Goal: Obtain resource: Download file/media

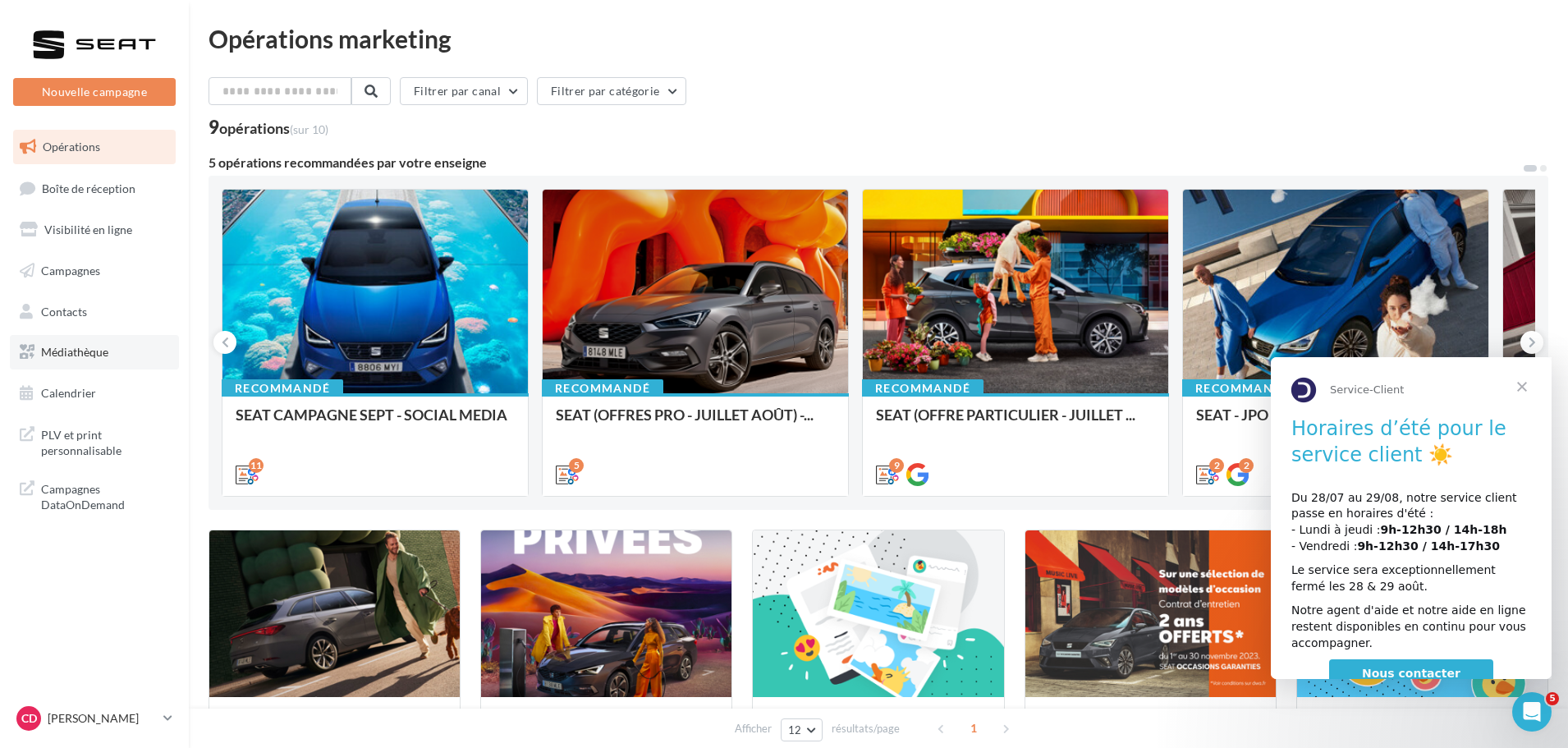
click at [94, 369] on link "Médiathèque" at bounding box center [94, 352] width 169 height 35
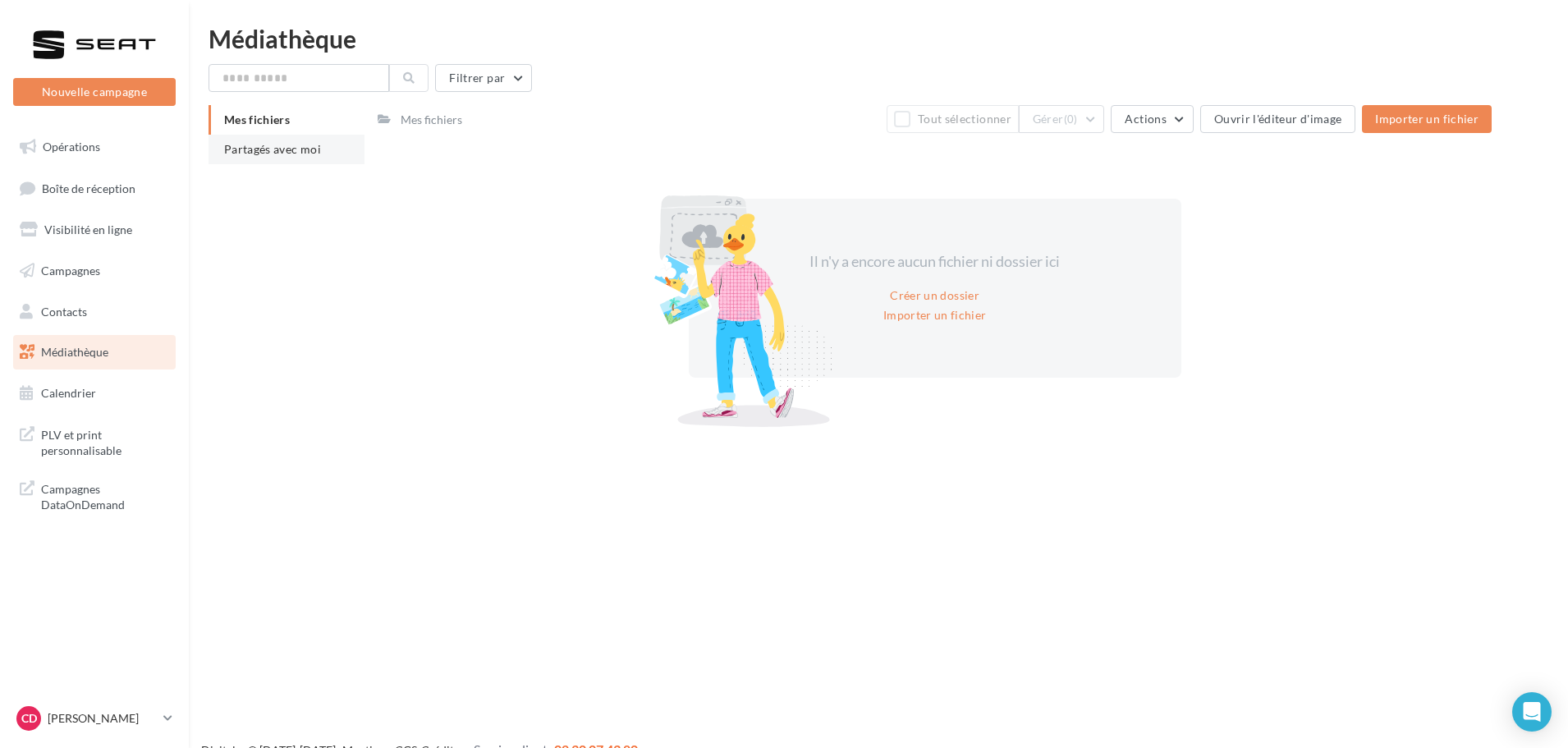
click at [282, 145] on span "Partagés avec moi" at bounding box center [272, 149] width 97 height 14
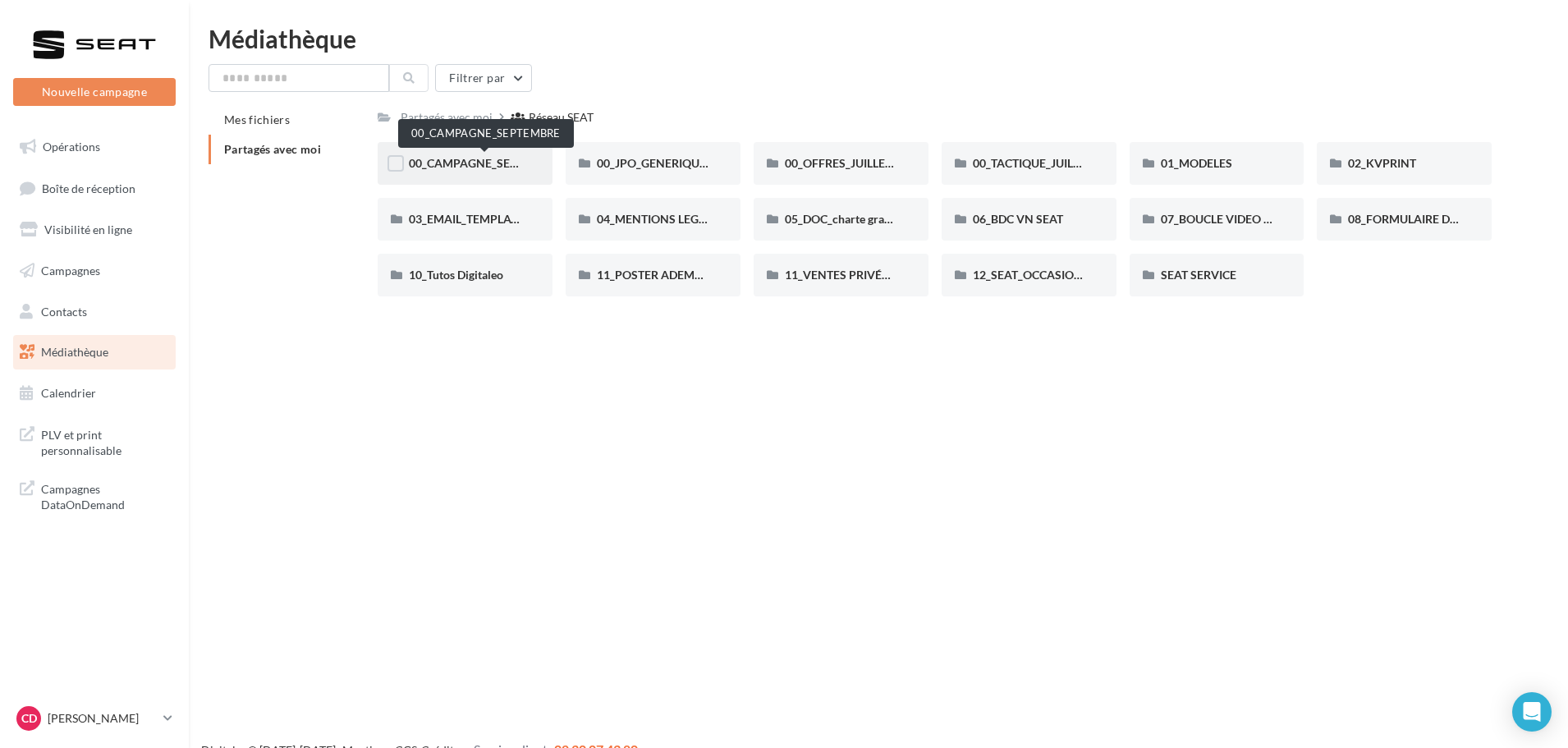
click at [521, 164] on span "00_CAMPAGNE_SEPTEMBRE" at bounding box center [486, 162] width 154 height 14
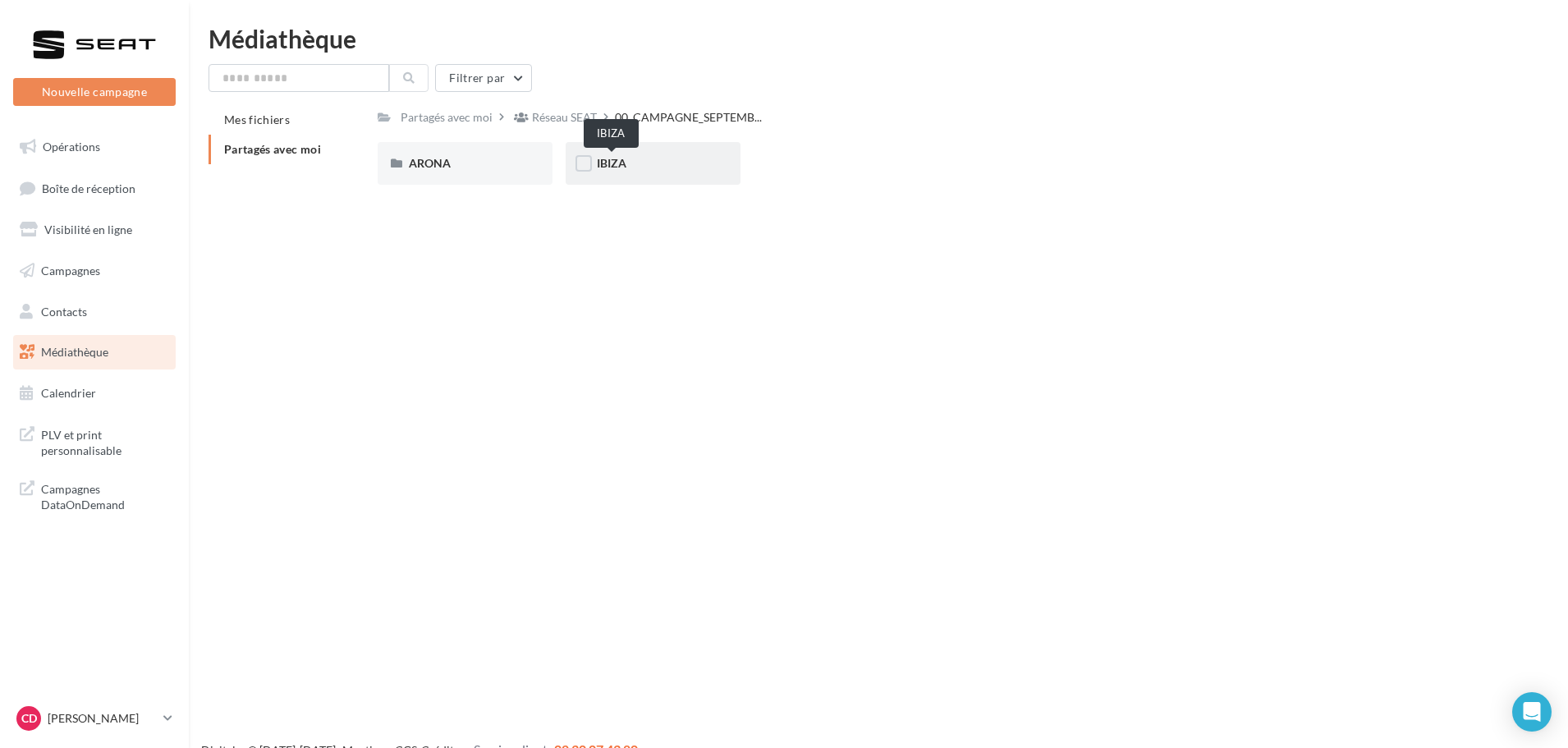
click at [613, 166] on span "IBIZA" at bounding box center [611, 162] width 30 height 14
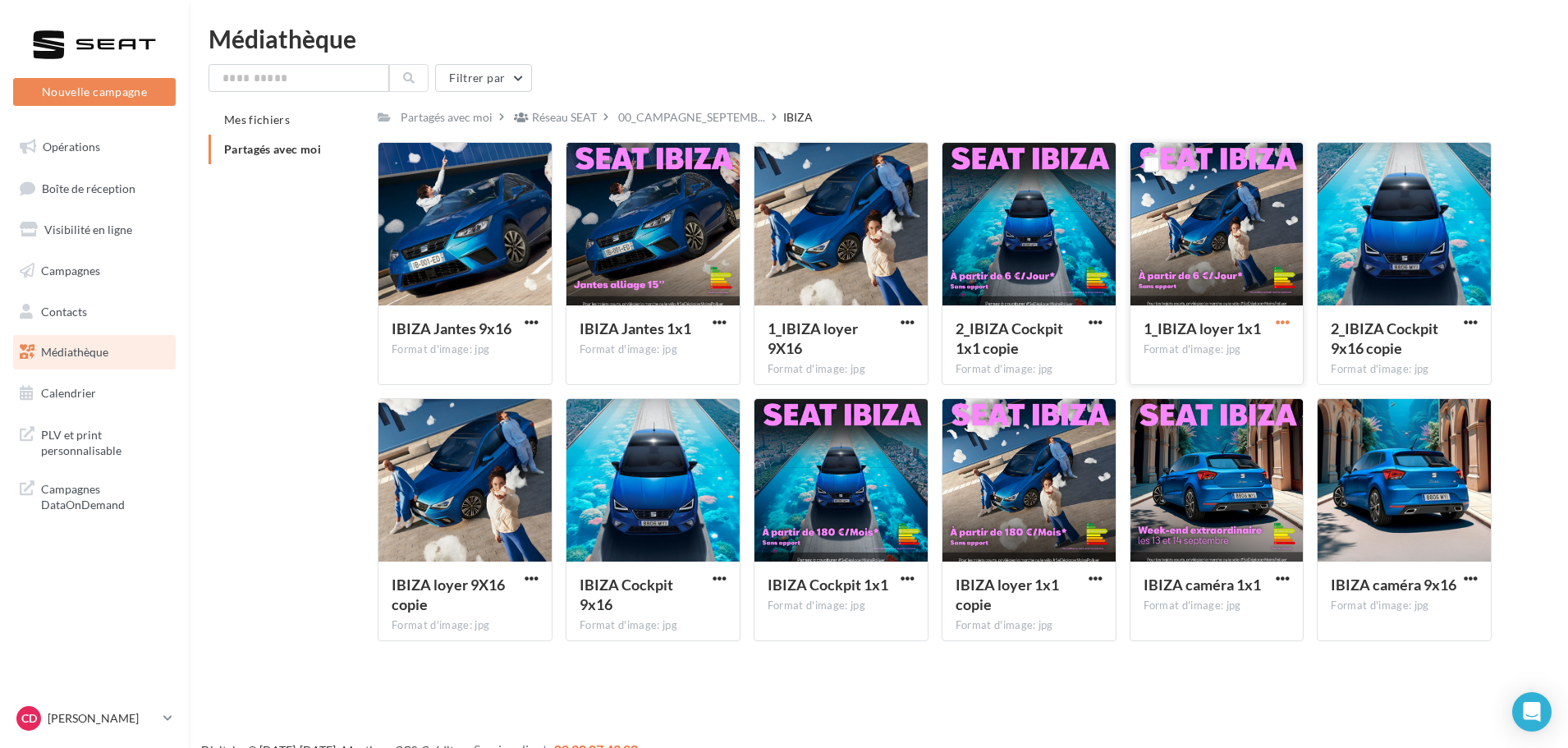
click at [1280, 317] on span "button" at bounding box center [1283, 322] width 14 height 14
click at [1205, 392] on button "Copier l'URL" at bounding box center [1211, 397] width 164 height 42
click at [1084, 313] on div "2_IBIZA Cockpit 1x1 copie Format d'image: jpg" at bounding box center [1029, 344] width 173 height 77
click at [1087, 316] on button "button" at bounding box center [1095, 323] width 20 height 16
click at [1018, 400] on button "Copier l'URL" at bounding box center [1023, 397] width 164 height 42
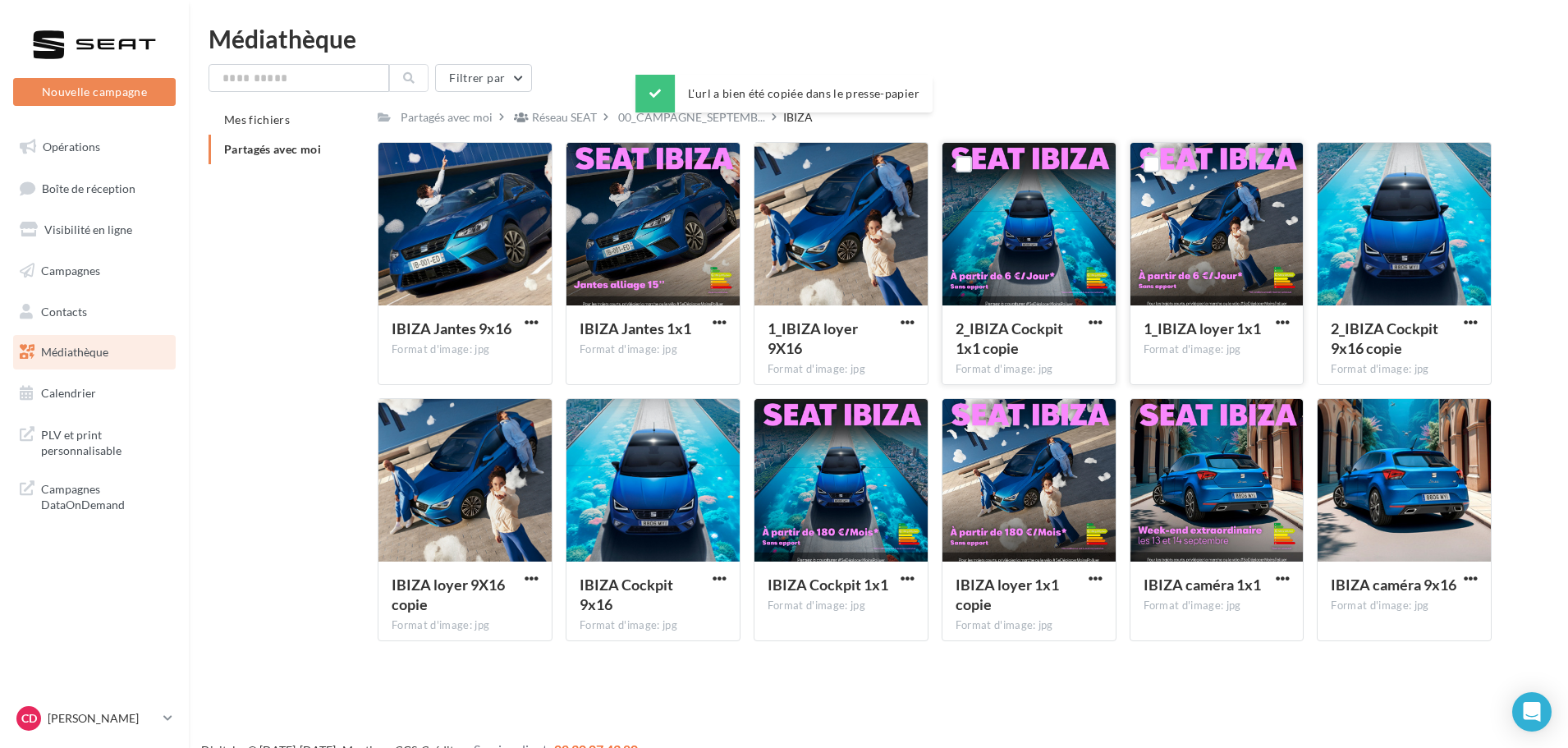
click at [1102, 313] on div at bounding box center [1095, 321] width 20 height 16
click at [1096, 318] on span "button" at bounding box center [1095, 322] width 14 height 14
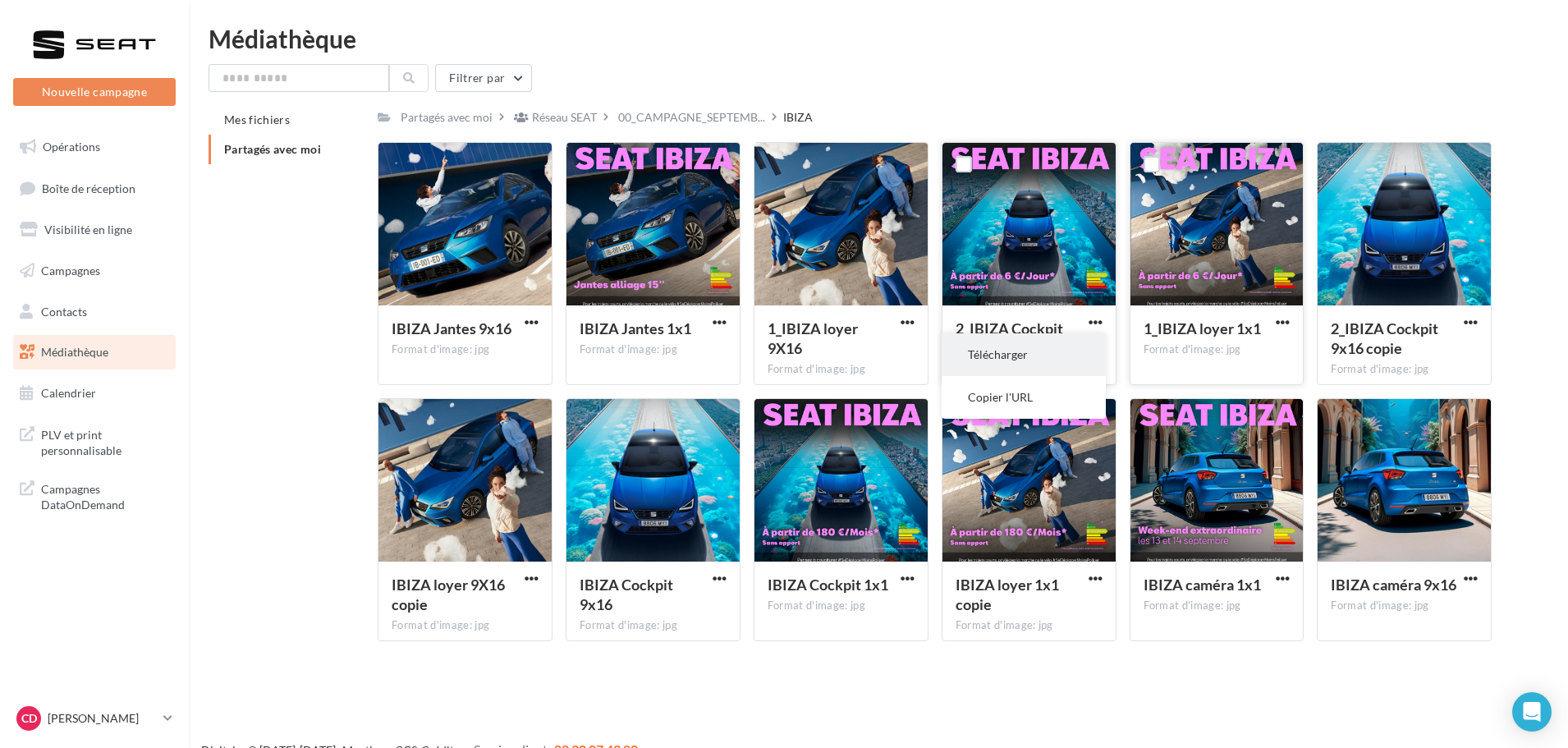
click at [1043, 354] on button "Télécharger" at bounding box center [1023, 354] width 164 height 42
click at [1288, 576] on span "button" at bounding box center [1283, 578] width 14 height 14
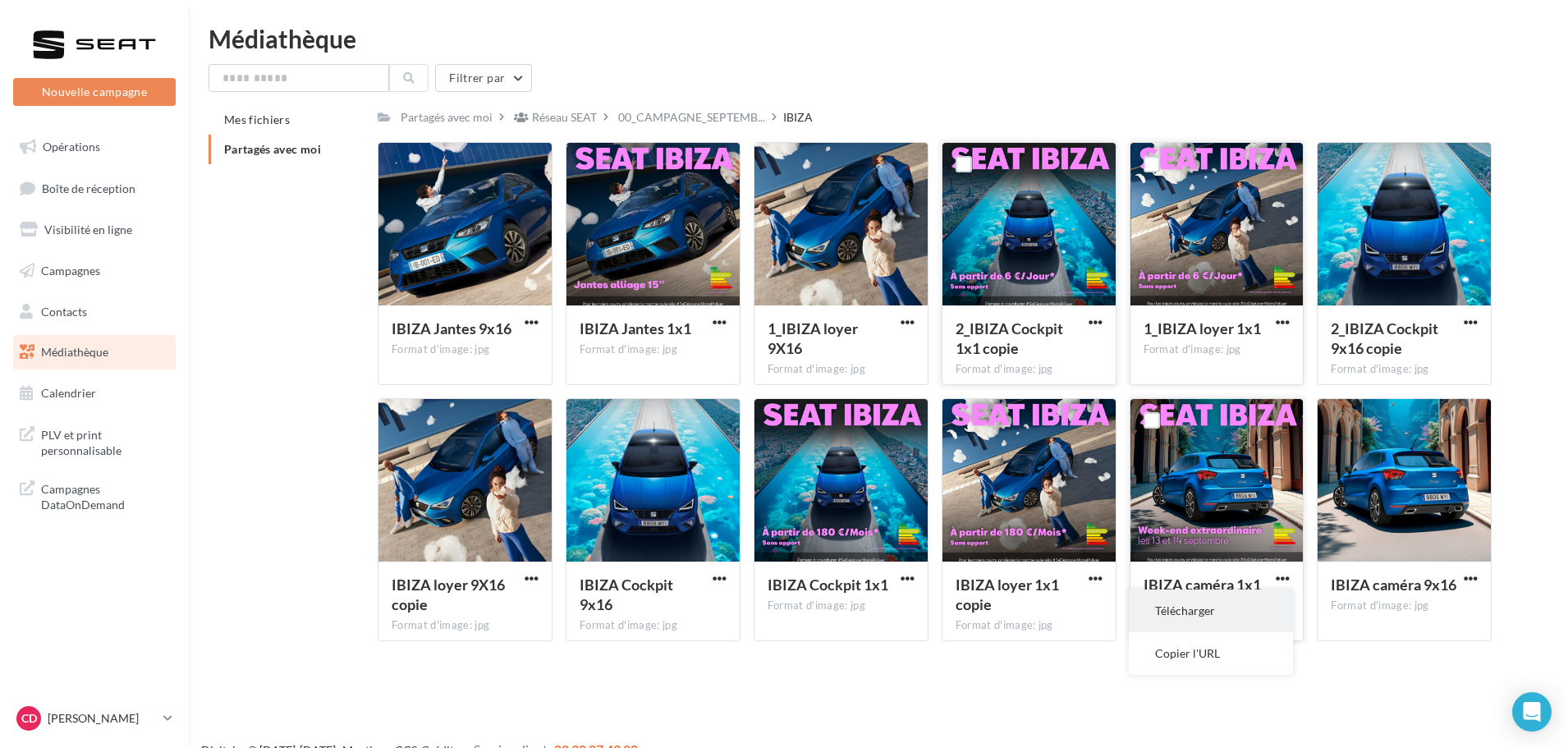
click at [1206, 628] on button "Télécharger" at bounding box center [1211, 611] width 164 height 42
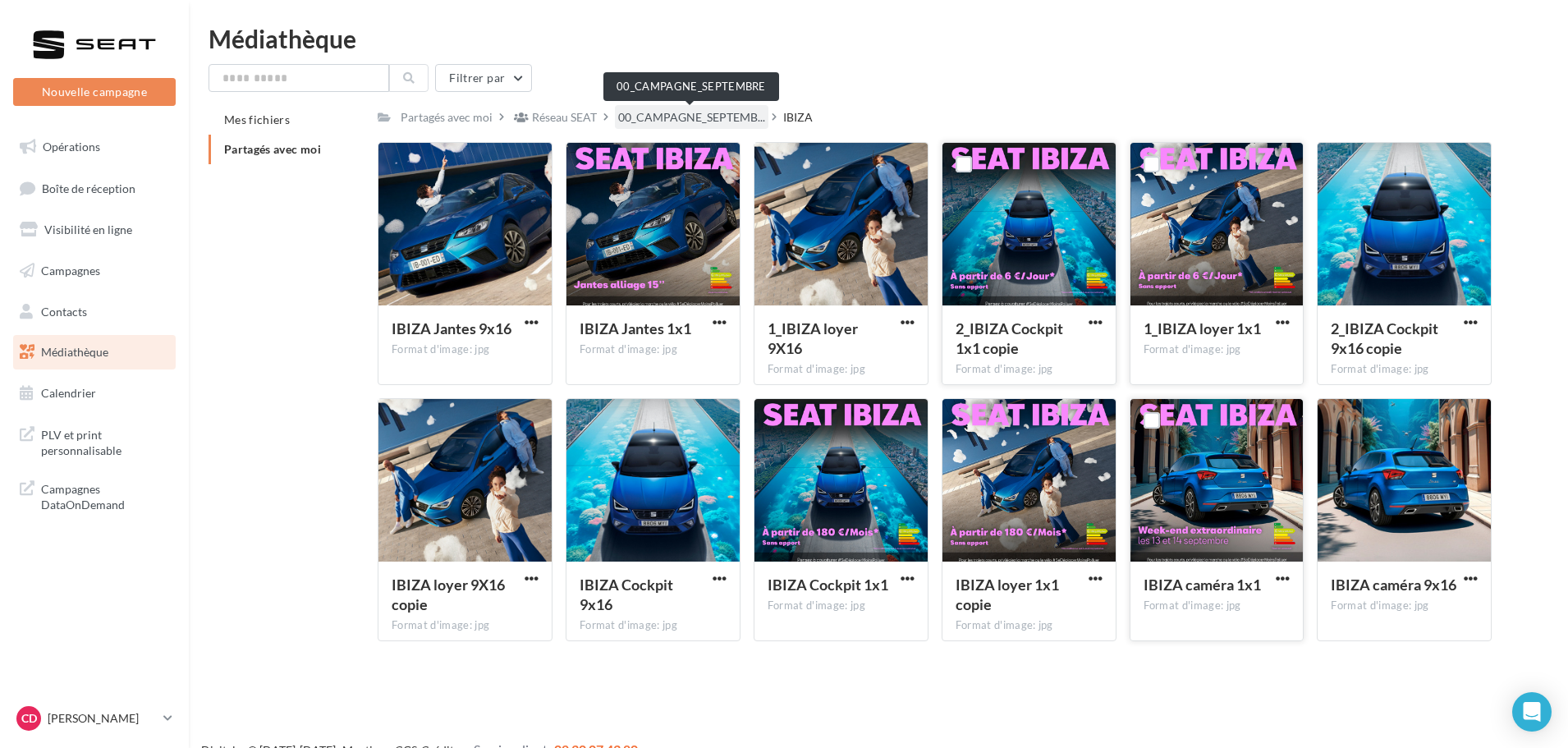
click at [698, 119] on span "00_CAMPAGNE_SEPTEMB..." at bounding box center [692, 117] width 147 height 16
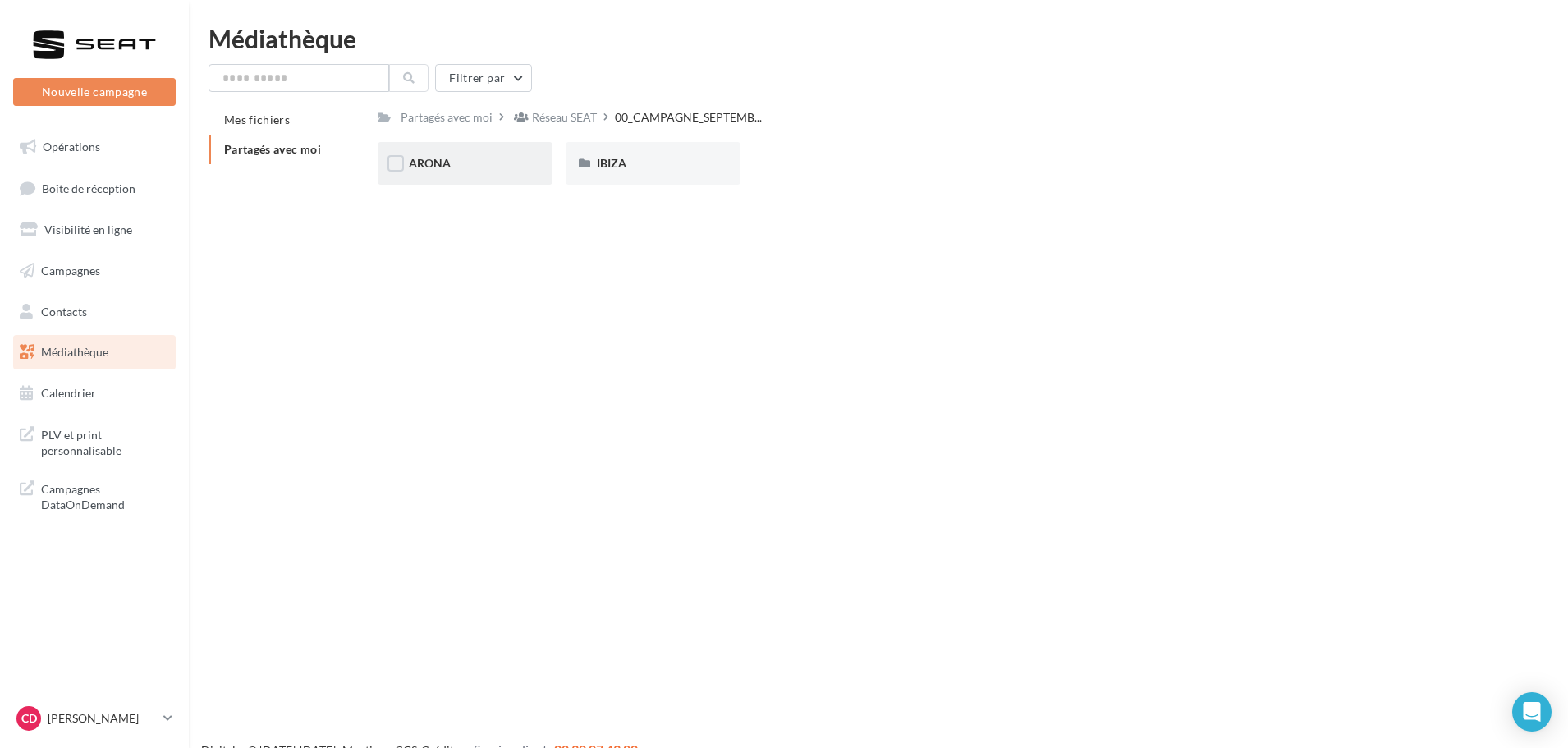
click at [422, 172] on div "ARONA" at bounding box center [465, 163] width 175 height 42
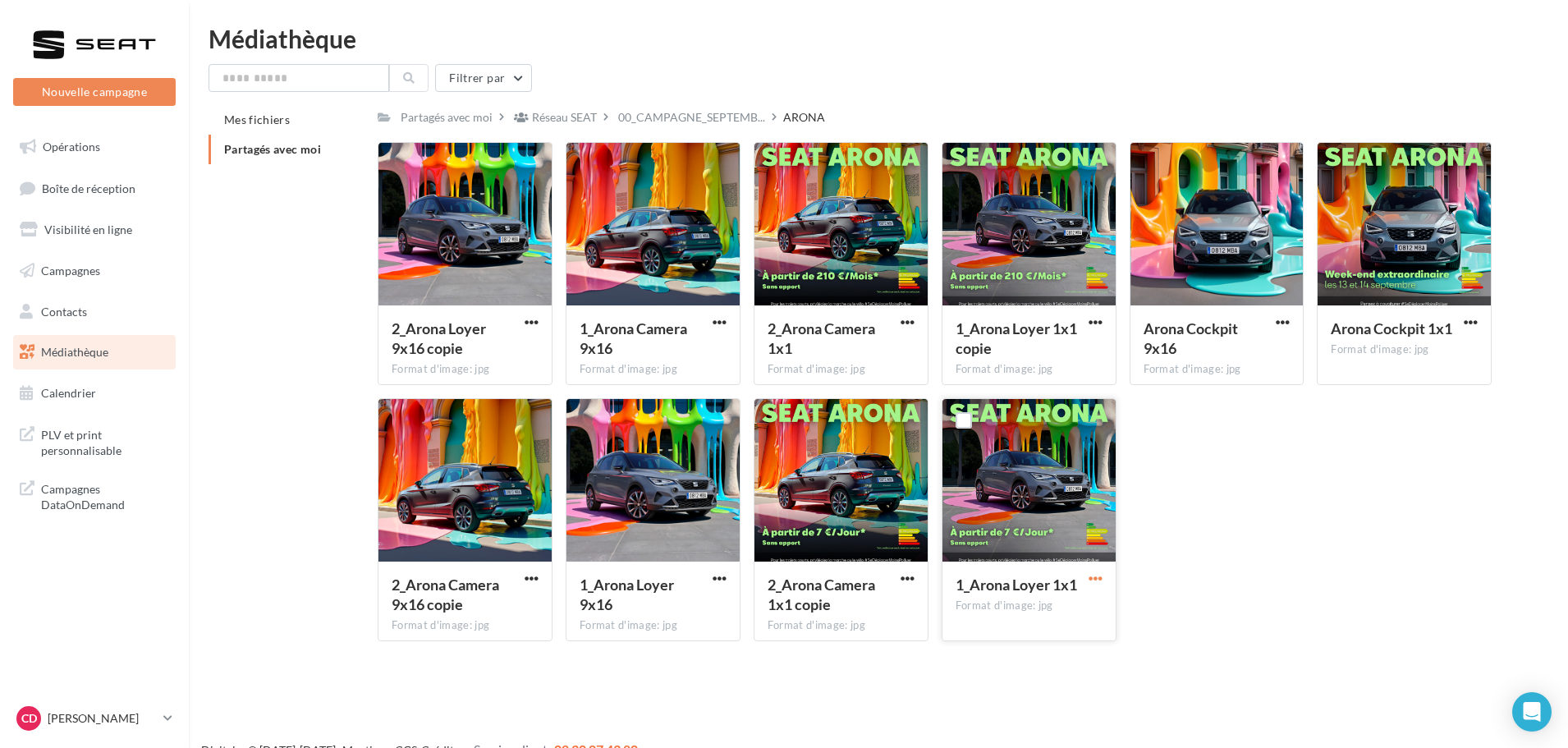
click at [1099, 576] on span "button" at bounding box center [1095, 578] width 14 height 14
click at [1037, 595] on button "Télécharger" at bounding box center [1023, 611] width 164 height 42
click at [1472, 316] on span "button" at bounding box center [1471, 322] width 14 height 14
click at [1399, 347] on button "Télécharger" at bounding box center [1399, 354] width 164 height 42
click at [721, 109] on span "00_CAMPAGNE_SEPTEMB..." at bounding box center [692, 117] width 147 height 16
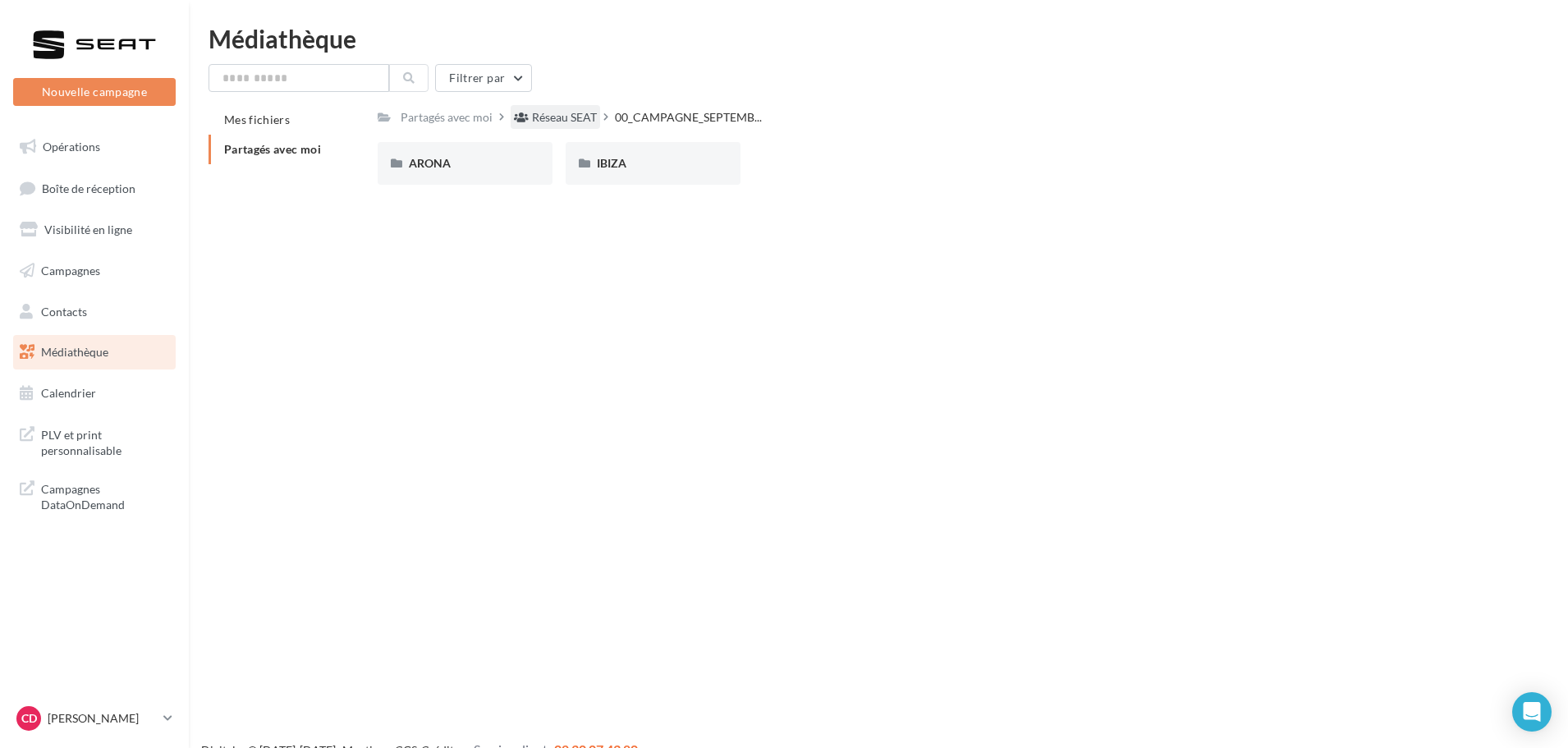
click at [568, 115] on div "Réseau SEAT" at bounding box center [565, 117] width 65 height 16
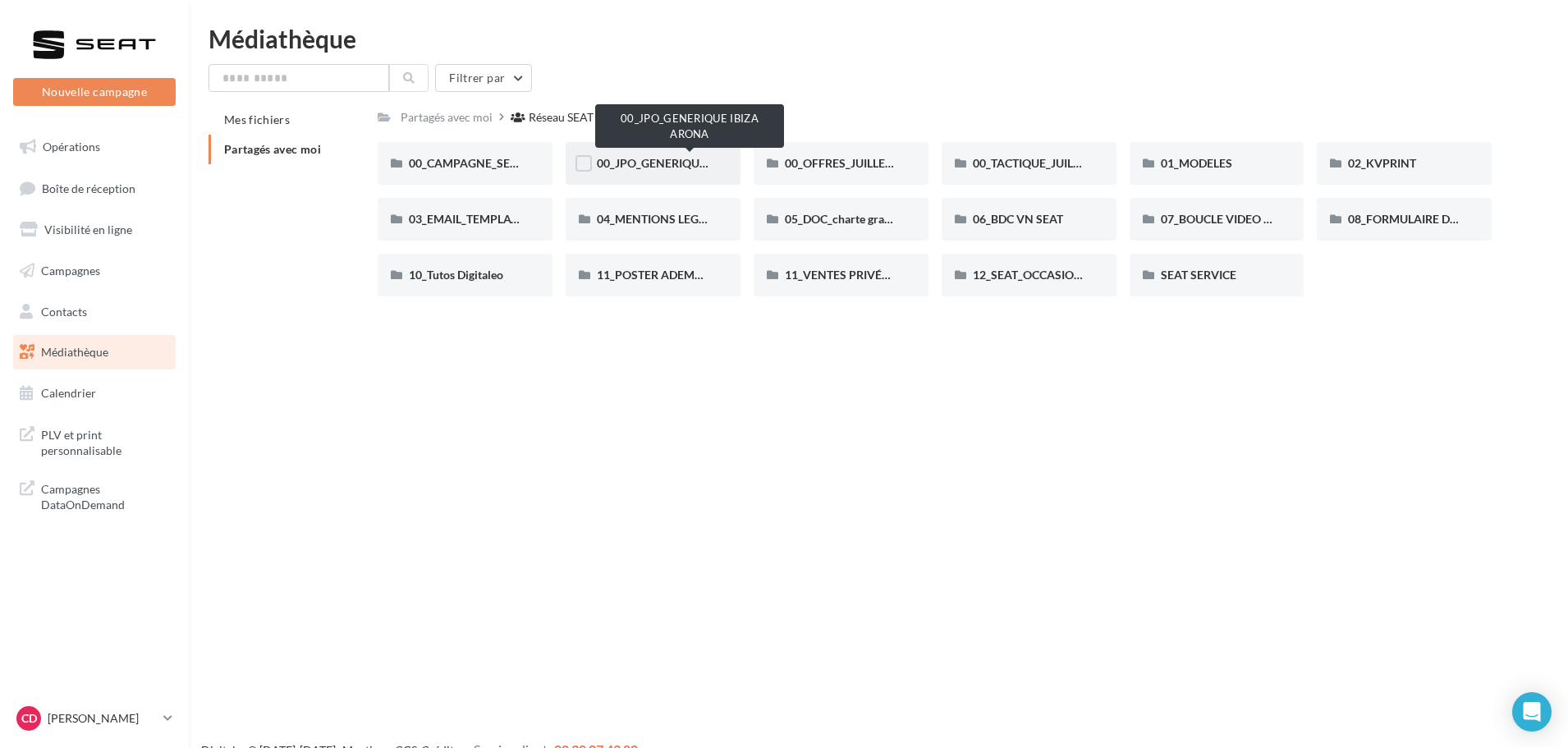
click at [681, 165] on span "00_JPO_GENERIQUE IBIZA ARONA" at bounding box center [689, 162] width 185 height 14
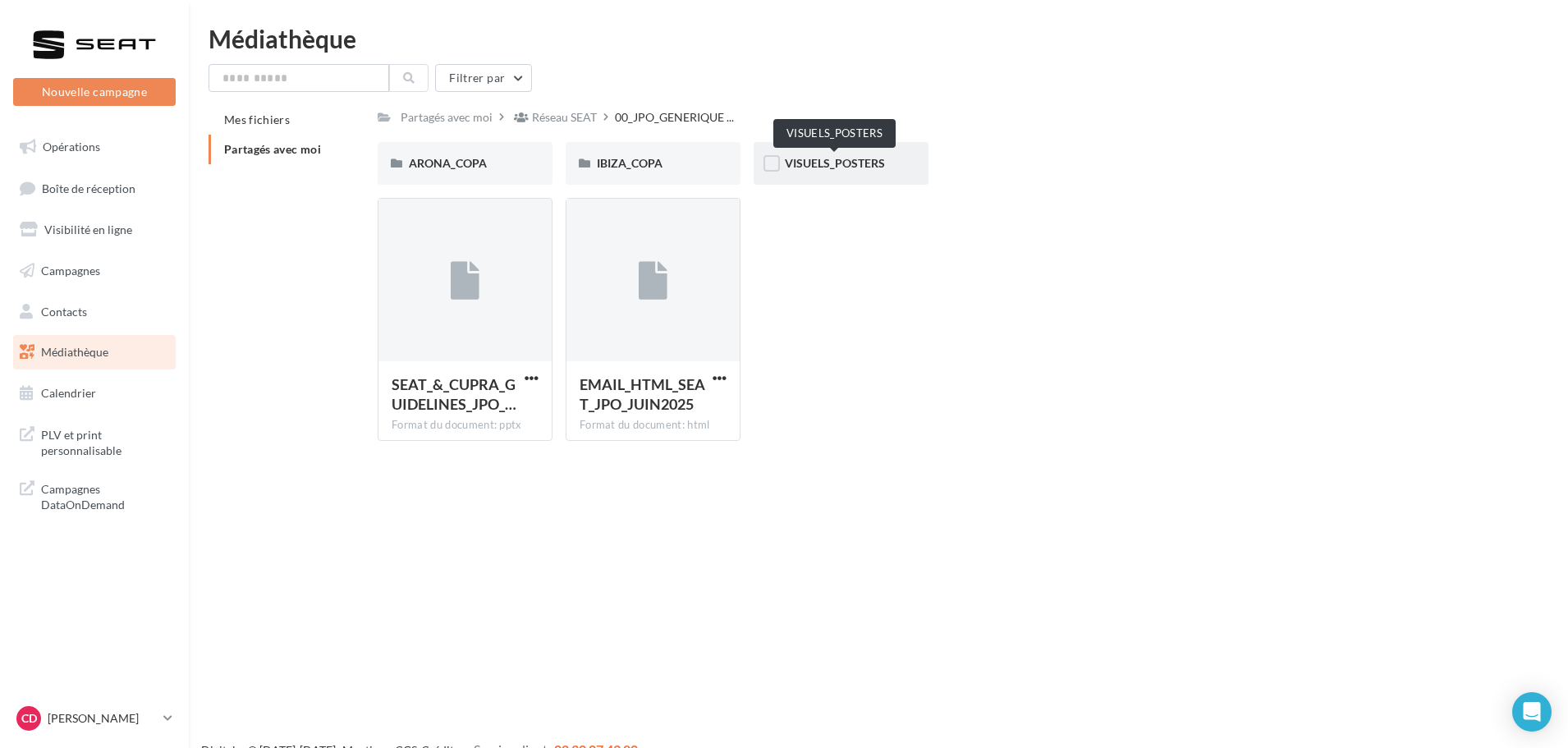
click at [848, 166] on span "VISUELS_POSTERS" at bounding box center [835, 162] width 100 height 14
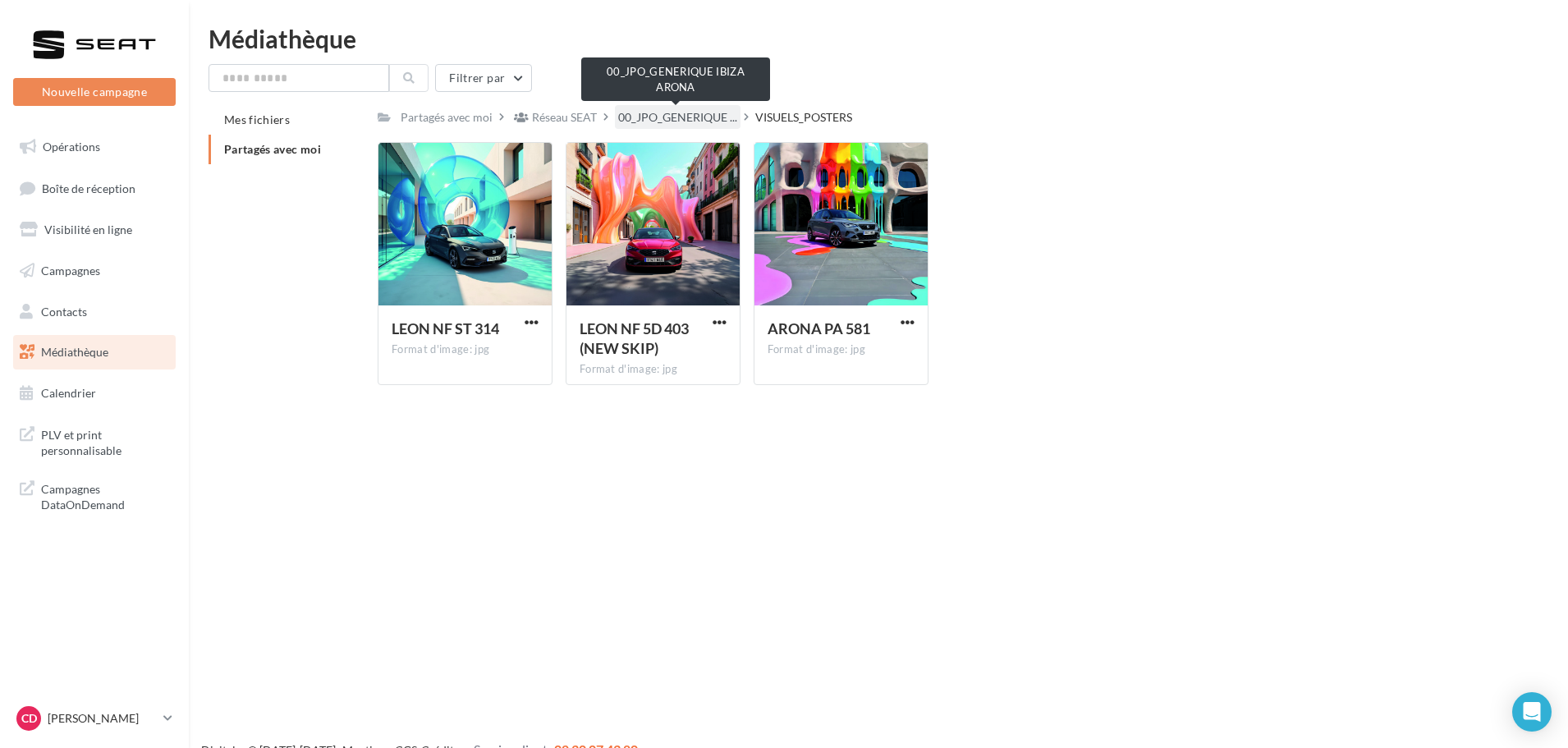
click at [703, 122] on span "00_JPO_GENERIQUE ..." at bounding box center [678, 117] width 119 height 16
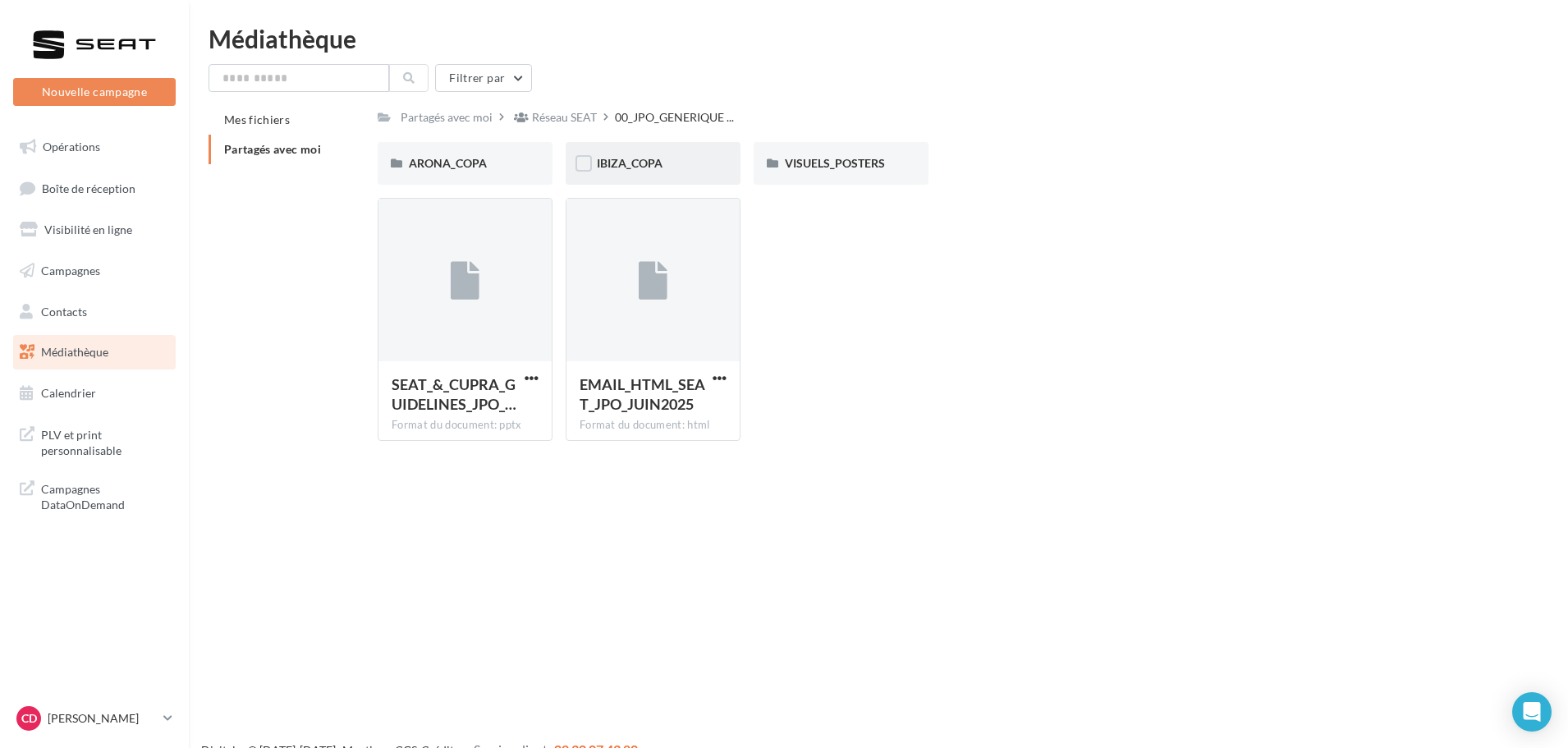
click at [658, 181] on div "IBIZA_COPA" at bounding box center [653, 163] width 175 height 42
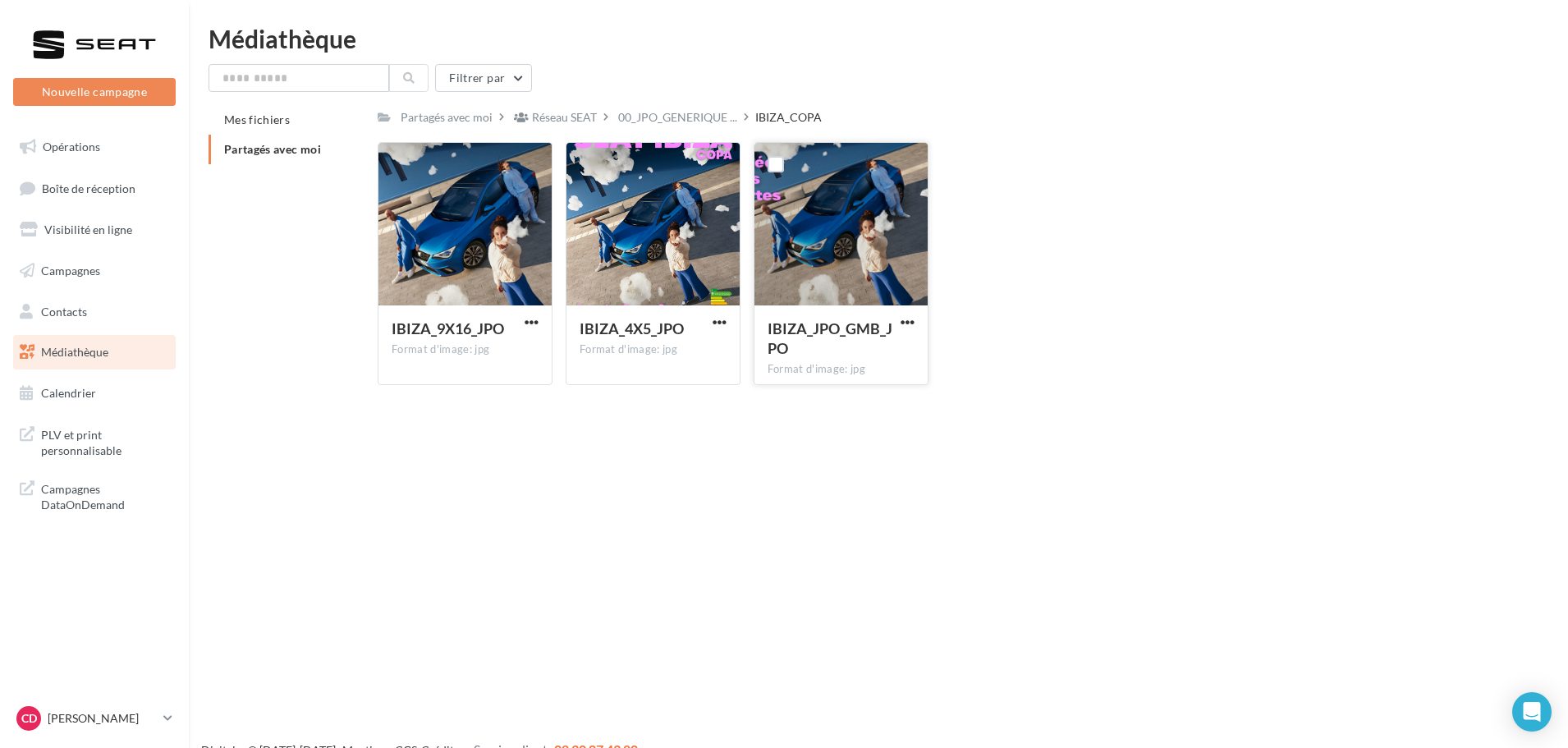
click at [825, 247] on div at bounding box center [841, 225] width 173 height 164
click at [670, 127] on div "00_JPO_GENERIQUE ..." at bounding box center [677, 116] width 126 height 24
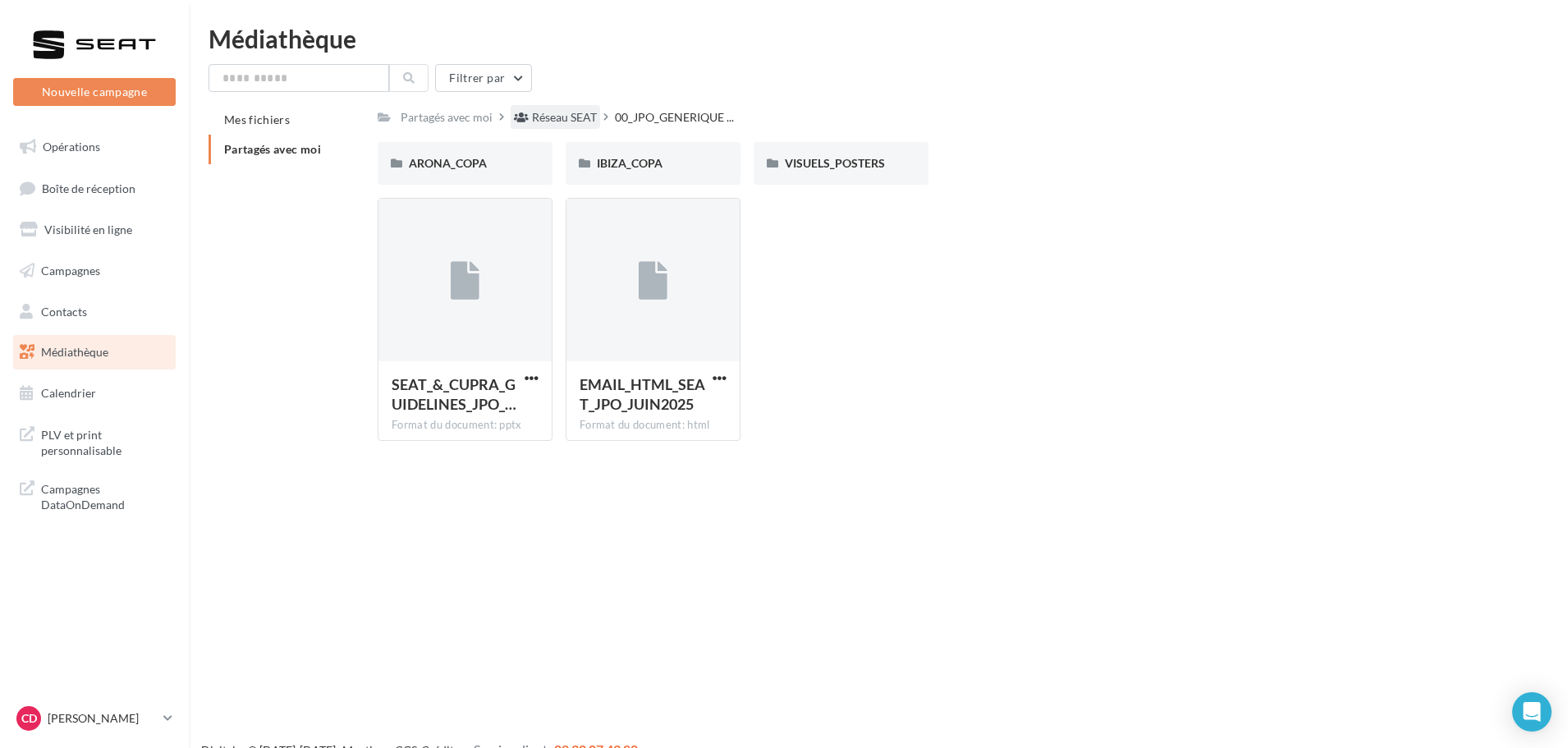
click at [561, 126] on div "Réseau SEAT" at bounding box center [565, 117] width 65 height 16
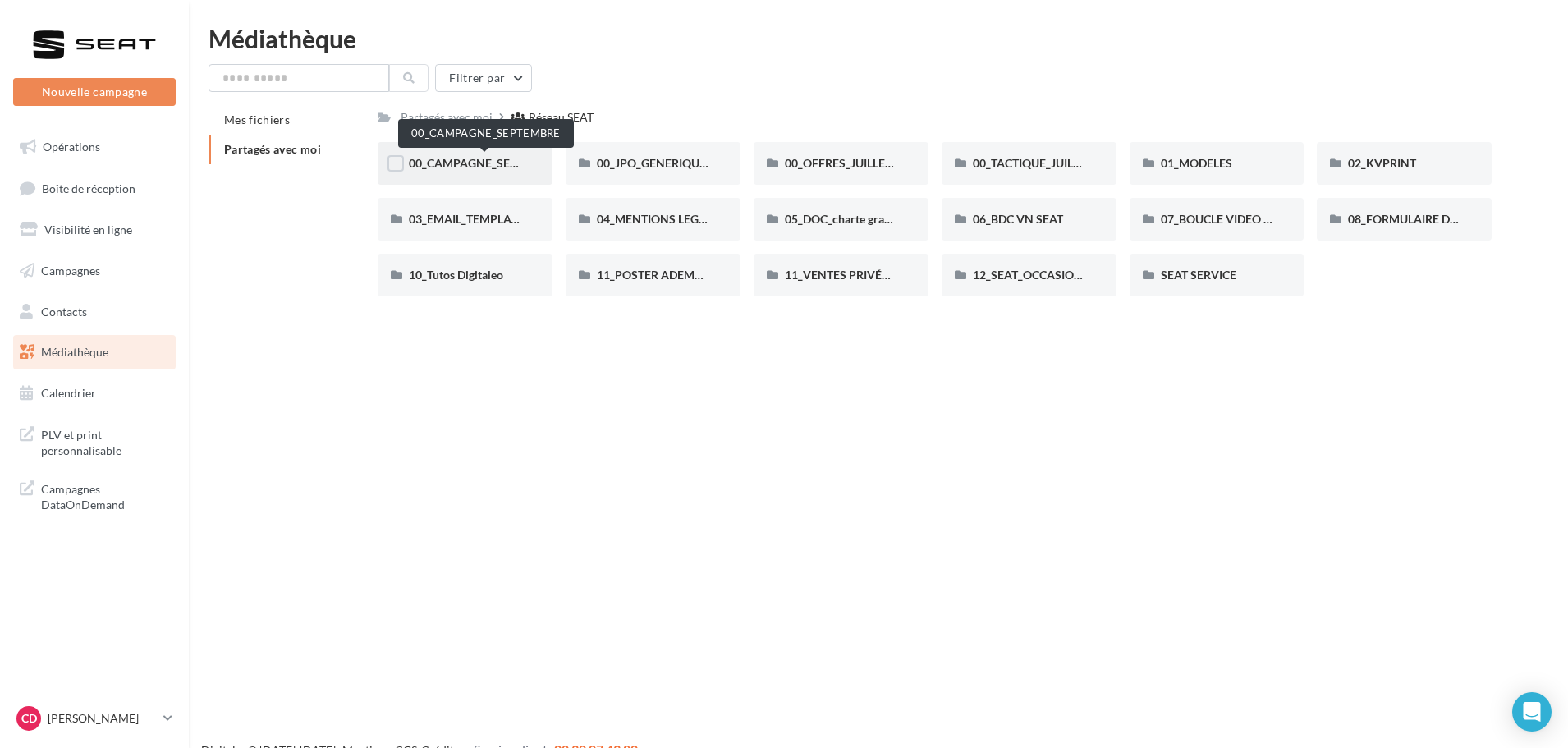
click at [494, 168] on span "00_CAMPAGNE_SEPTEMBRE" at bounding box center [486, 162] width 154 height 14
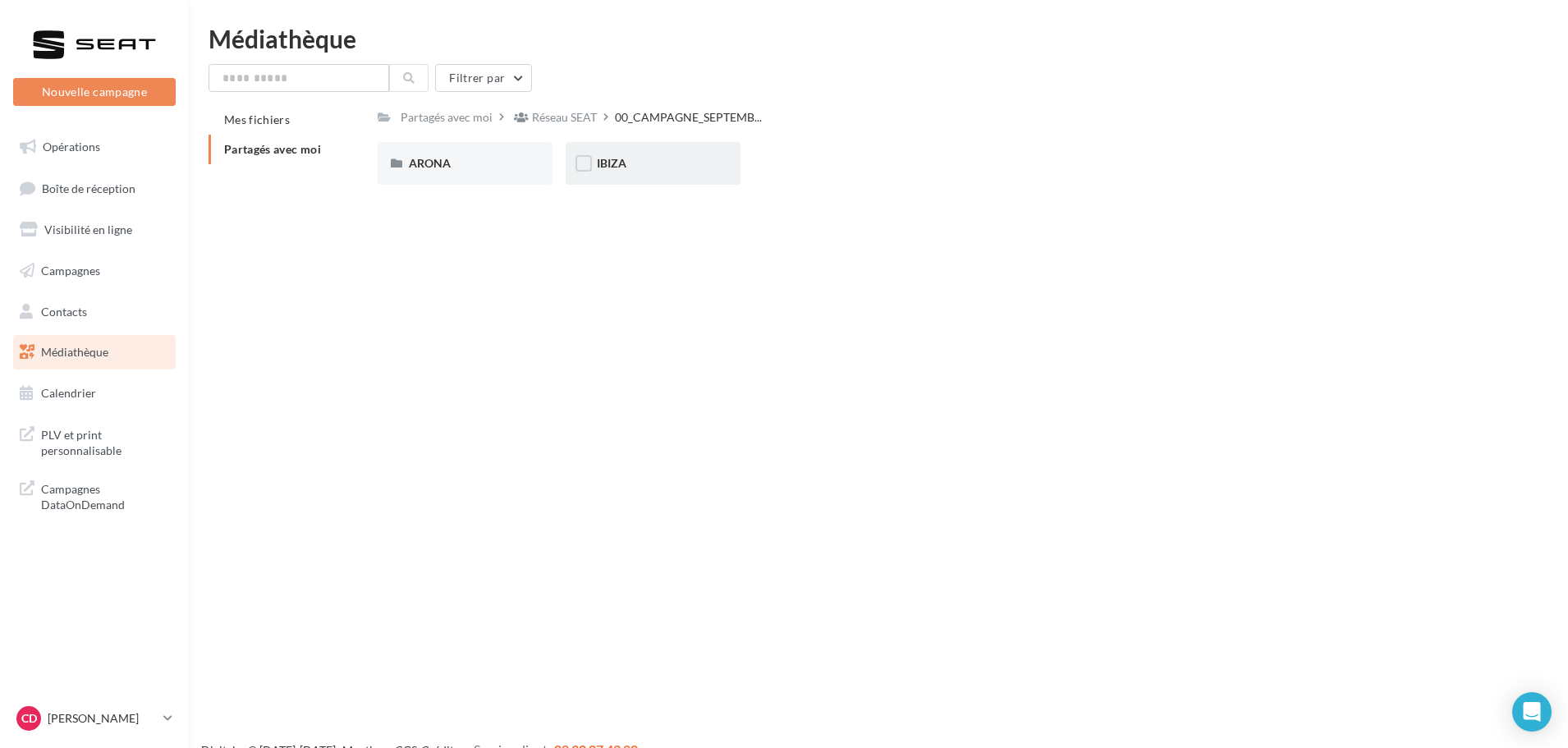
click at [636, 168] on div "IBIZA" at bounding box center [652, 163] width 112 height 16
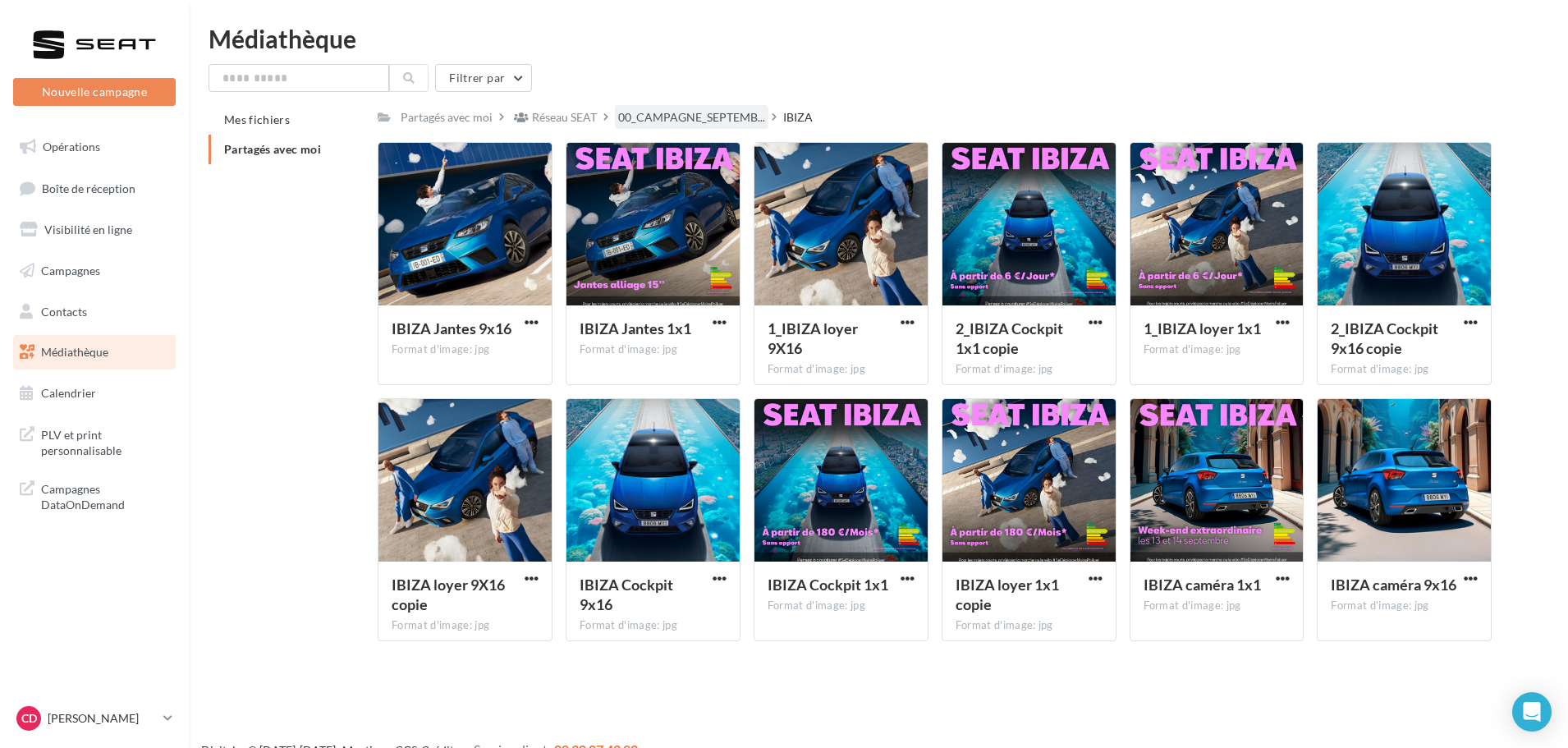
click at [658, 108] on div "00_CAMPAGNE_SEPTEMB..." at bounding box center [692, 116] width 154 height 24
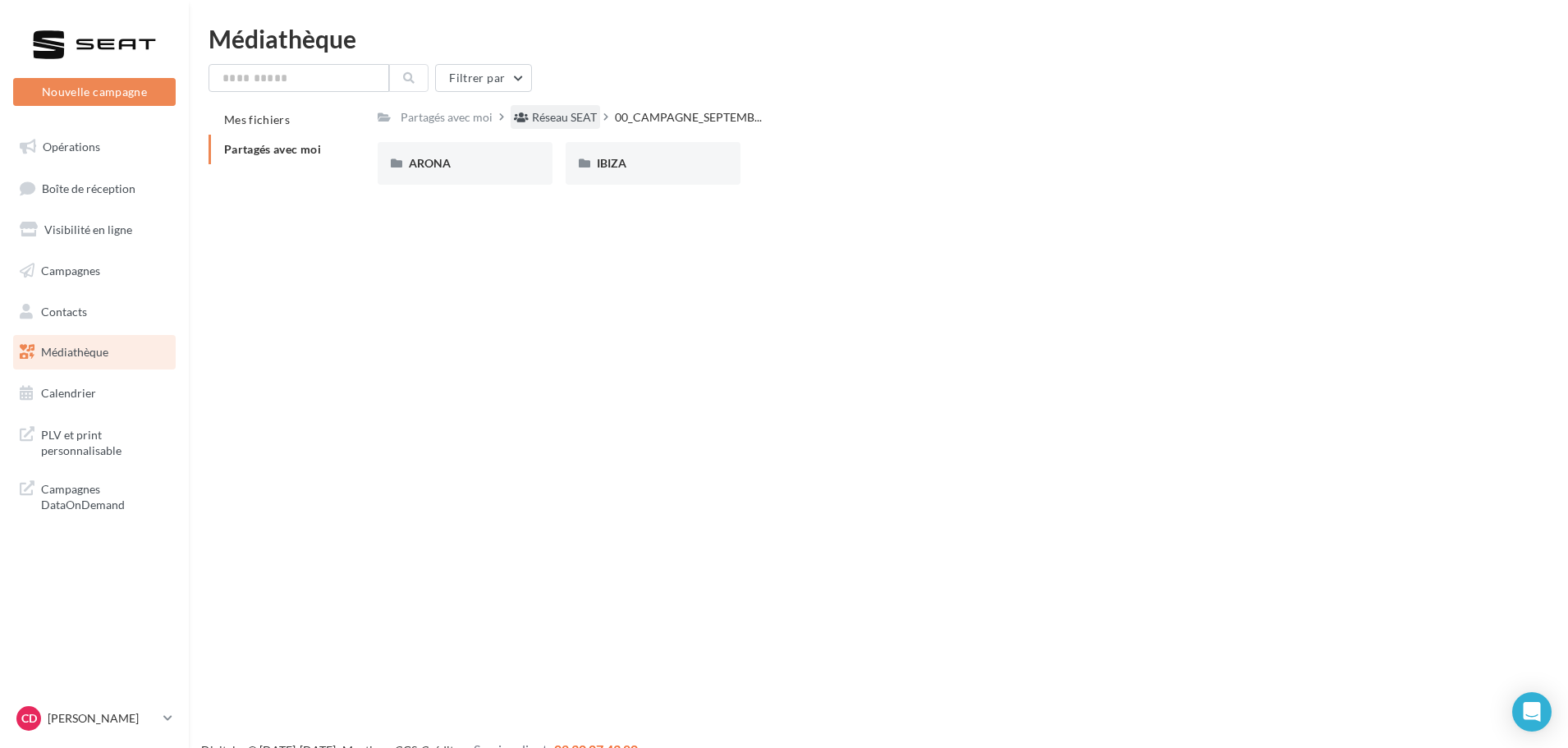
click at [550, 115] on div "Réseau SEAT" at bounding box center [565, 117] width 65 height 16
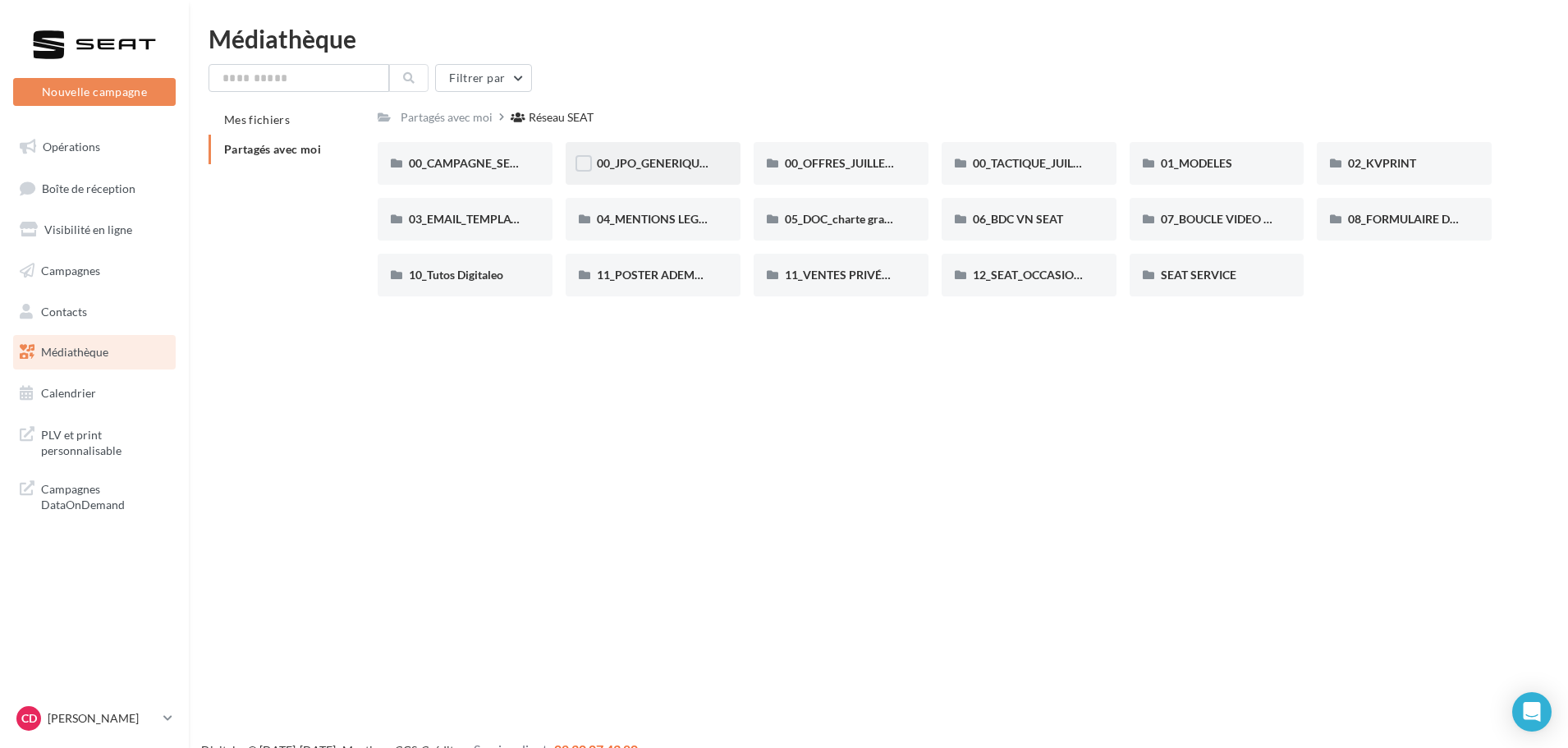
click at [692, 165] on span "00_JPO_GENERIQUE IBIZA ARONA" at bounding box center [689, 162] width 185 height 14
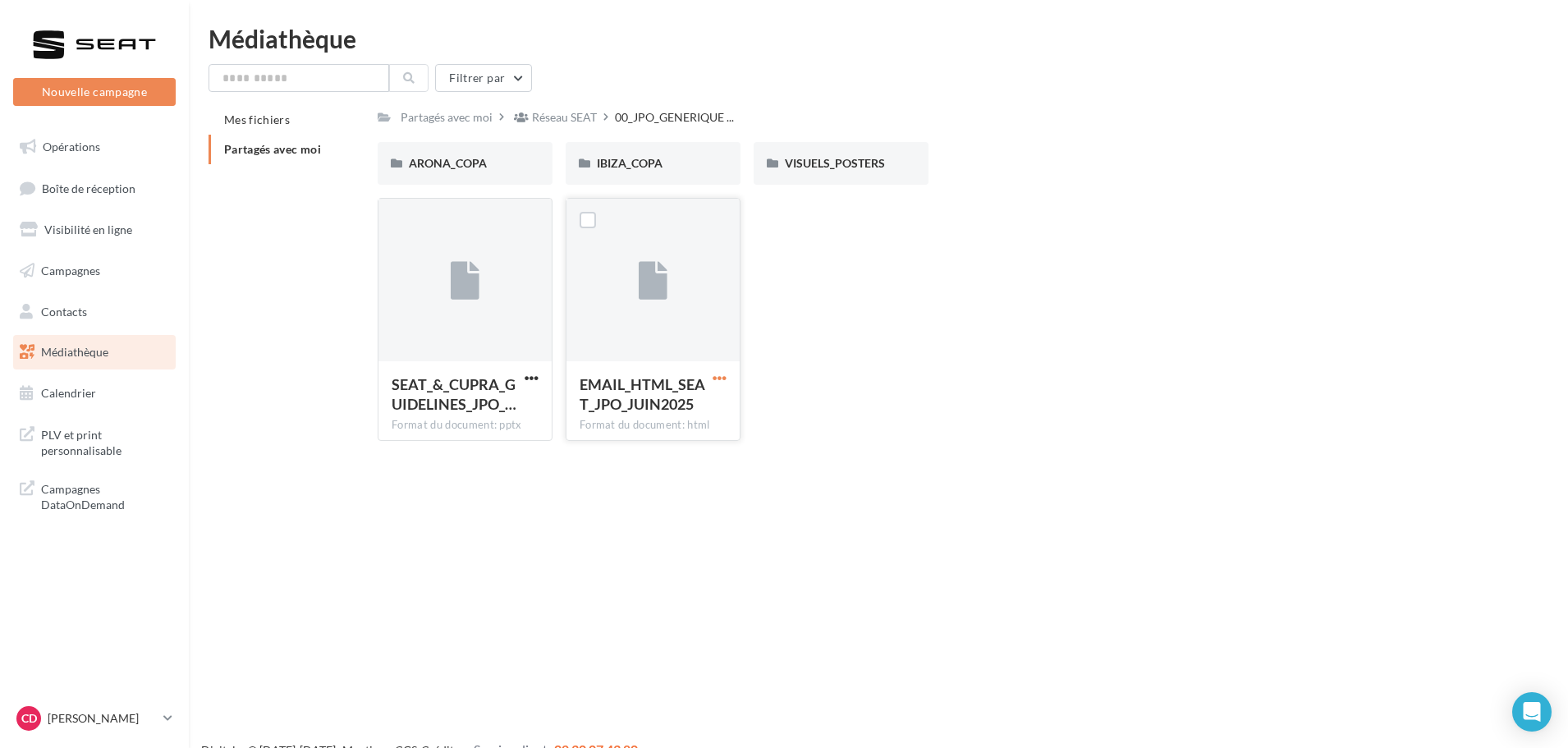
click at [716, 375] on span "button" at bounding box center [720, 377] width 14 height 14
click at [635, 447] on button "Copier l'URL" at bounding box center [648, 453] width 164 height 42
click at [559, 136] on div "Partagés avec moi Réseau SEAT 00_JPO_GENERIQUE ... Rs Partagé par Réseau SEAT A…" at bounding box center [935, 278] width 1115 height 349
click at [578, 114] on div "Réseau SEAT" at bounding box center [565, 117] width 65 height 16
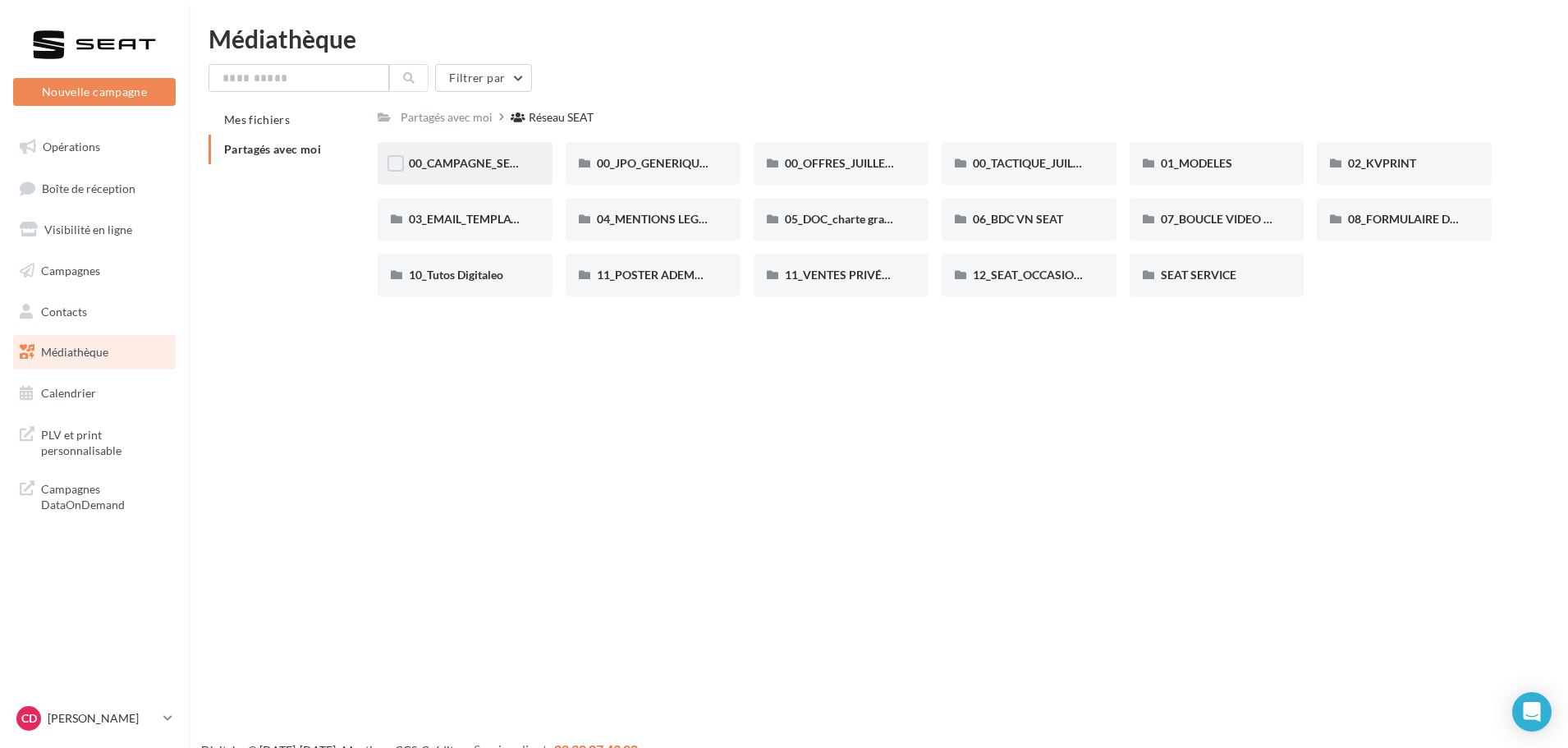
click at [467, 172] on div "00_CAMPAGNE_SEPTEMBRE" at bounding box center [465, 163] width 175 height 42
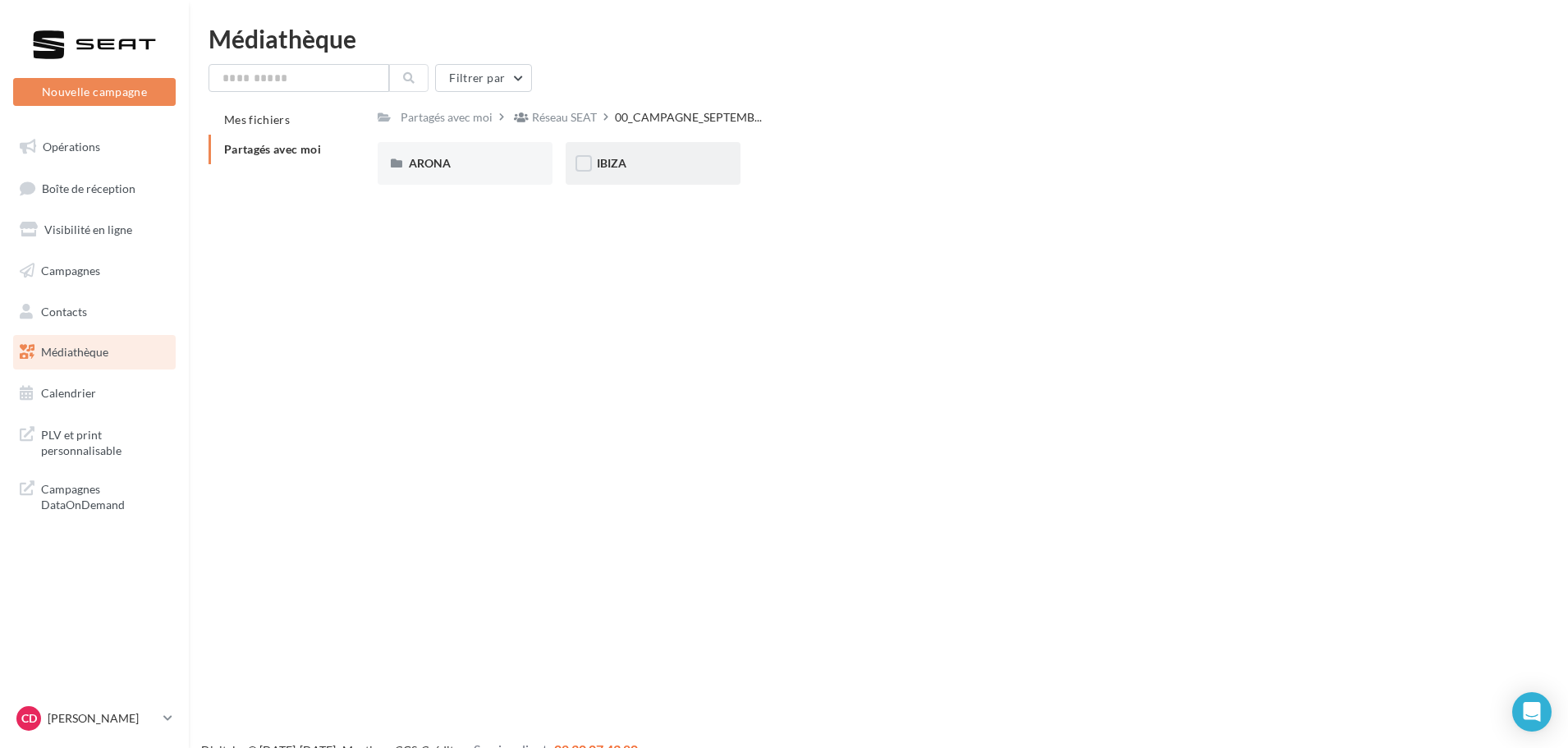
click at [651, 171] on div "IBIZA" at bounding box center [652, 163] width 112 height 16
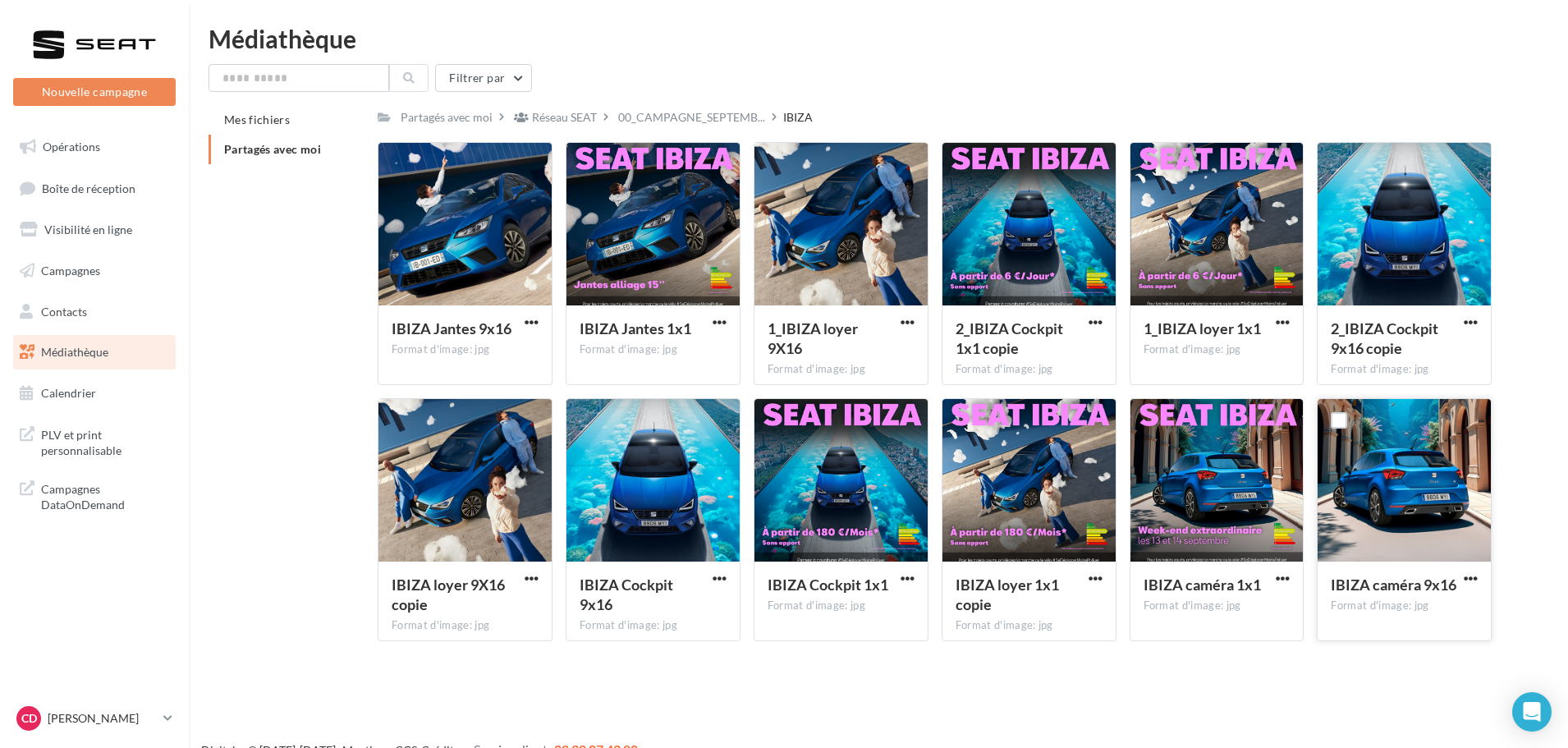
click at [1423, 494] on div at bounding box center [1405, 480] width 173 height 164
click at [905, 577] on span "button" at bounding box center [907, 578] width 14 height 14
click at [865, 524] on div at bounding box center [841, 480] width 173 height 164
click at [1097, 319] on span "button" at bounding box center [1095, 322] width 14 height 14
click at [1032, 366] on button "Télécharger" at bounding box center [1023, 354] width 164 height 42
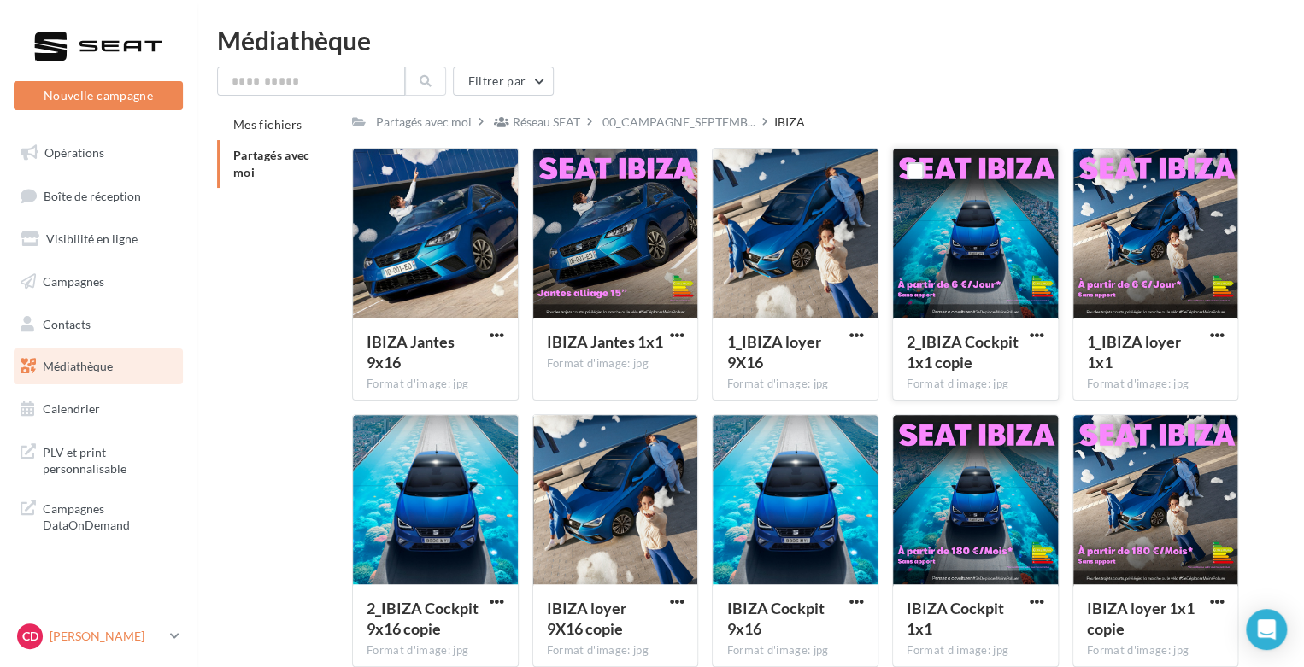
click at [179, 644] on icon at bounding box center [174, 636] width 9 height 15
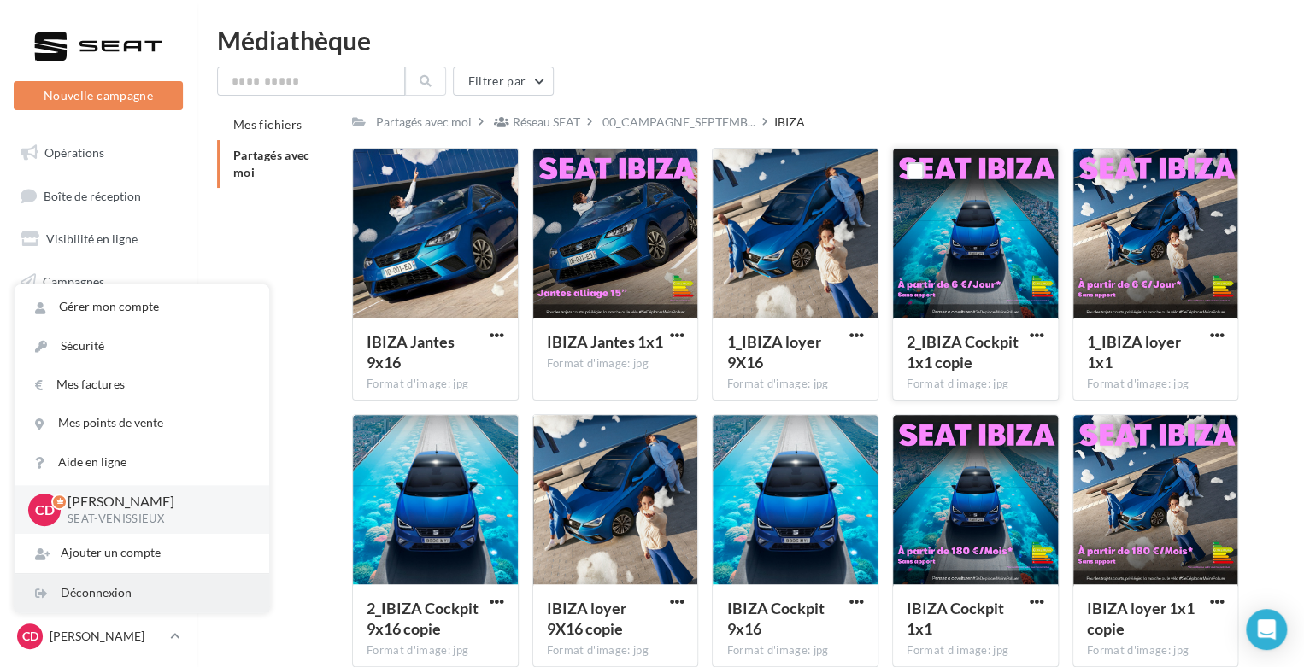
click at [85, 601] on div "Déconnexion" at bounding box center [142, 593] width 255 height 38
